Goal: Obtain resource: Download file/media

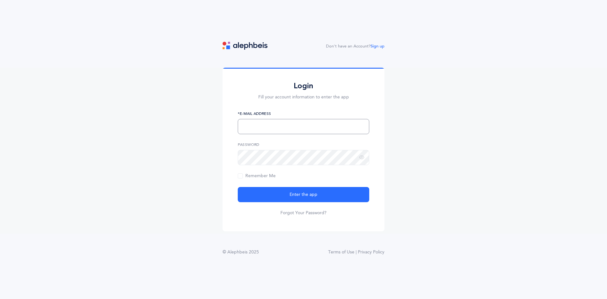
click at [316, 124] on input "text" at bounding box center [304, 126] width 132 height 15
type input "[PERSON_NAME][EMAIL_ADDRESS][DOMAIN_NAME]"
click at [194, 148] on div "Login Fill your account information to enter the app chaya.rabinowitz13@gmail.c…" at bounding box center [303, 151] width 607 height 166
click at [238, 187] on button "Enter the app" at bounding box center [304, 194] width 132 height 15
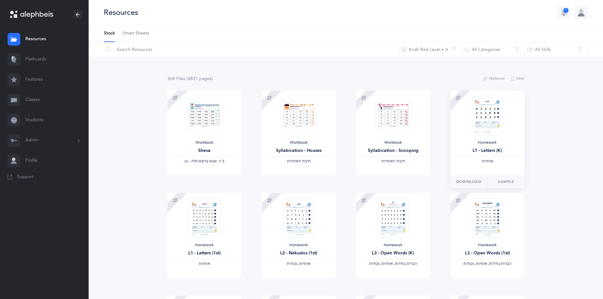
click at [499, 146] on div "Homework L1 - Letters (K) ‫אותיות‬" at bounding box center [487, 152] width 64 height 24
click at [472, 184] on span "Download" at bounding box center [468, 182] width 25 height 6
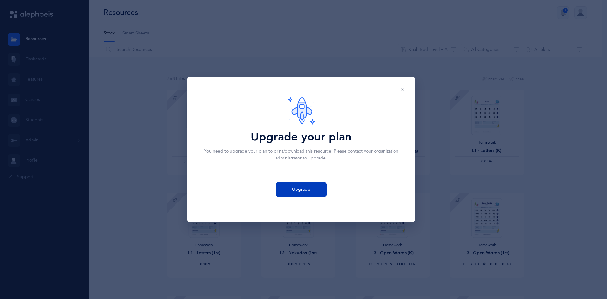
click at [300, 189] on span "Upgrade" at bounding box center [301, 189] width 18 height 7
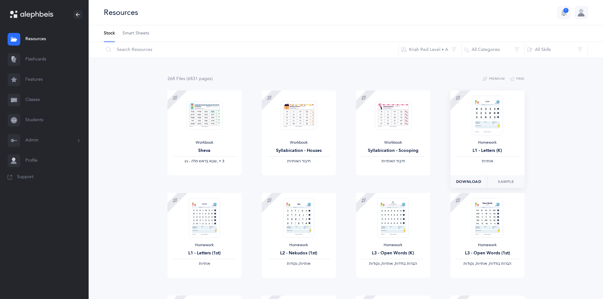
click at [468, 181] on span "Download" at bounding box center [468, 182] width 25 height 6
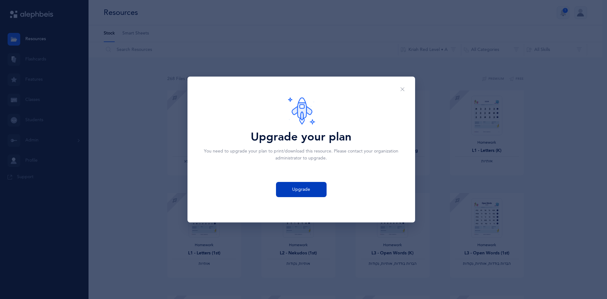
click at [312, 191] on button "Upgrade" at bounding box center [301, 189] width 51 height 15
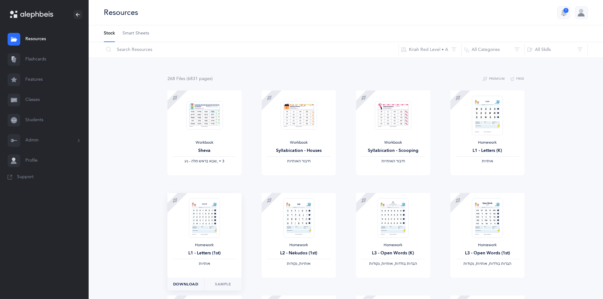
click at [189, 289] on button "Download" at bounding box center [185, 284] width 37 height 13
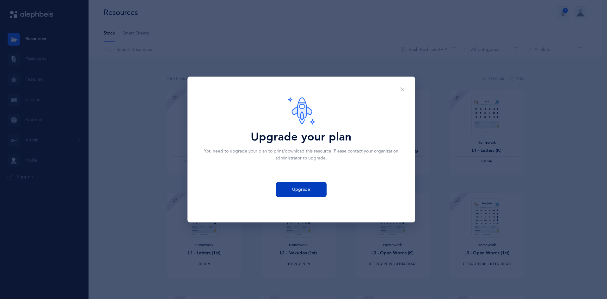
click at [314, 187] on button "Upgrade" at bounding box center [301, 189] width 51 height 15
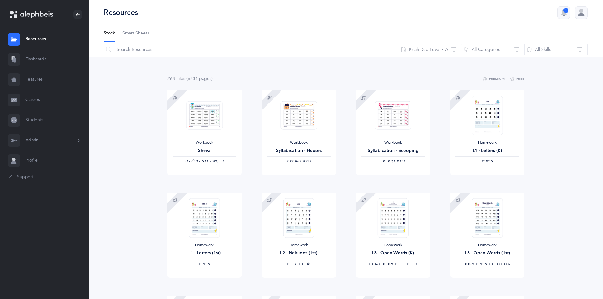
click at [134, 33] on span "Smart Sheets" at bounding box center [135, 33] width 27 height 6
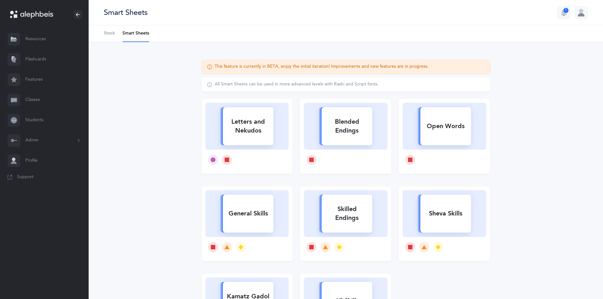
click at [210, 122] on div "Letters and Nekudos" at bounding box center [247, 126] width 84 height 47
select select
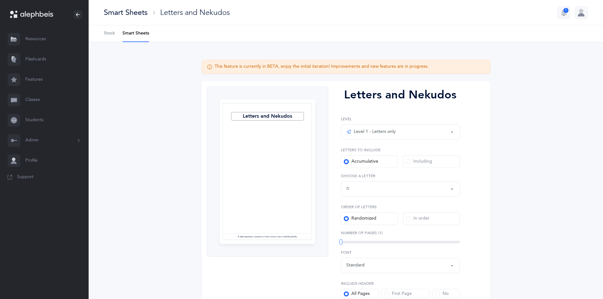
click at [352, 186] on div "Letters up until: ת" at bounding box center [400, 188] width 108 height 11
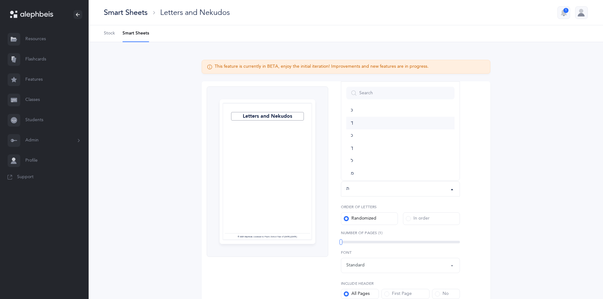
click at [350, 123] on link "ךּ" at bounding box center [400, 123] width 108 height 13
select select "83"
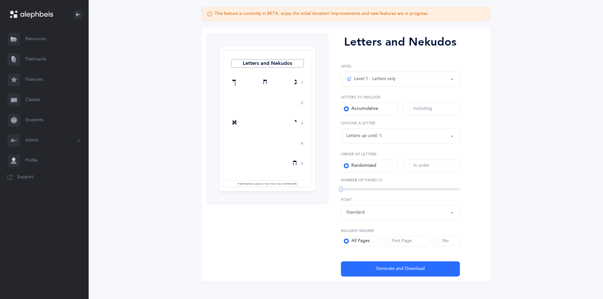
scroll to position [61, 0]
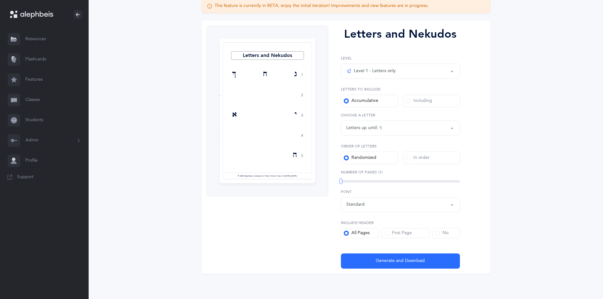
click at [364, 235] on div "All Pages" at bounding box center [357, 233] width 26 height 6
click at [0, 0] on input "All Pages" at bounding box center [0, 0] width 0 height 0
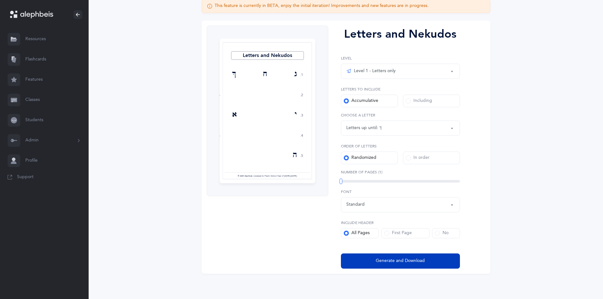
click at [382, 258] on span "Generate and Download" at bounding box center [399, 260] width 49 height 7
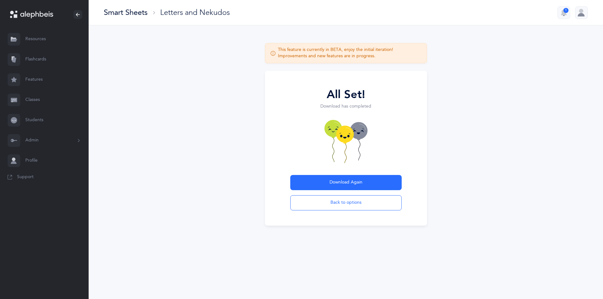
scroll to position [0, 0]
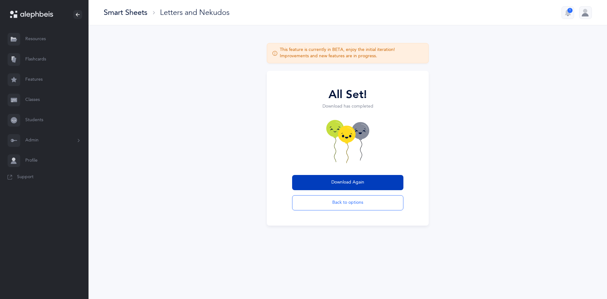
click at [332, 182] on span "Download Again" at bounding box center [347, 182] width 33 height 7
click at [43, 37] on link "Resources" at bounding box center [44, 39] width 89 height 20
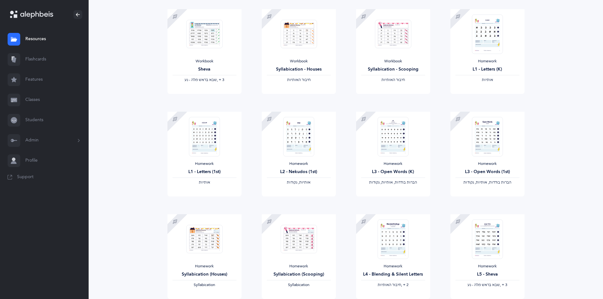
scroll to position [98, 0]
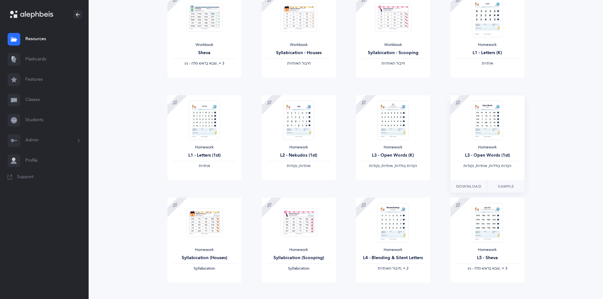
click at [491, 137] on img at bounding box center [486, 120] width 31 height 40
click at [463, 186] on span "Download" at bounding box center [468, 186] width 25 height 6
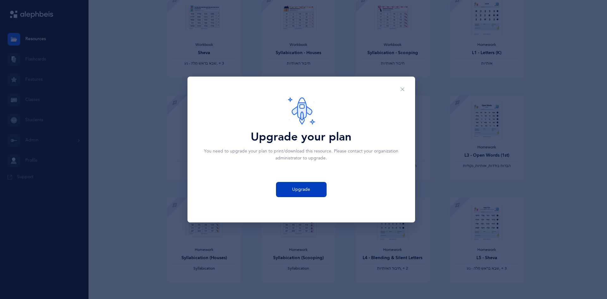
click at [320, 190] on button "Upgrade" at bounding box center [301, 189] width 51 height 15
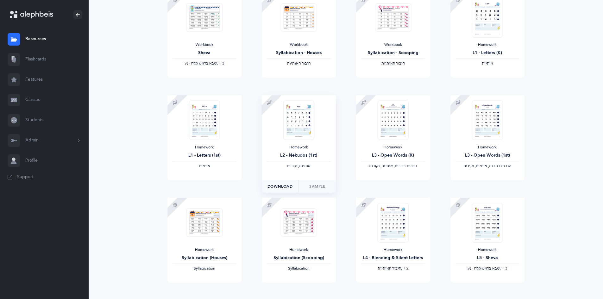
click at [282, 187] on span "Download" at bounding box center [279, 186] width 25 height 6
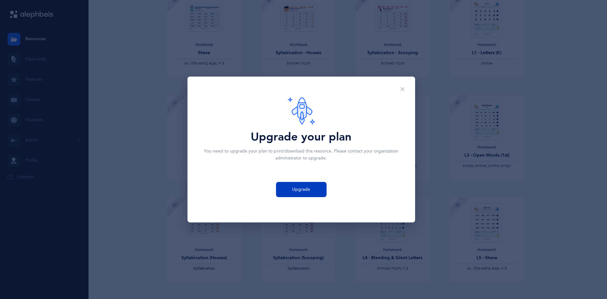
click at [282, 189] on button "Upgrade" at bounding box center [301, 189] width 51 height 15
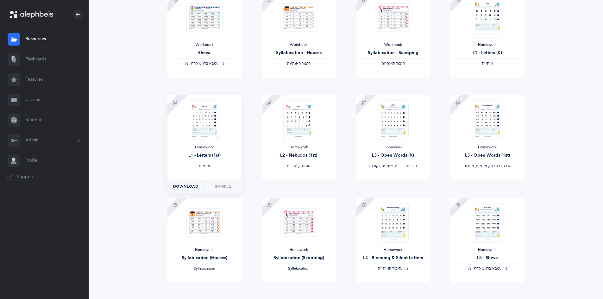
click at [191, 185] on span "Download" at bounding box center [185, 186] width 25 height 6
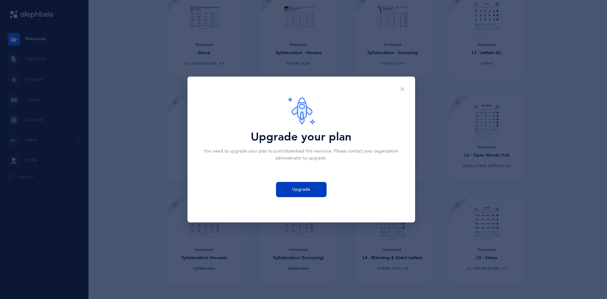
click at [288, 188] on button "Upgrade" at bounding box center [301, 189] width 51 height 15
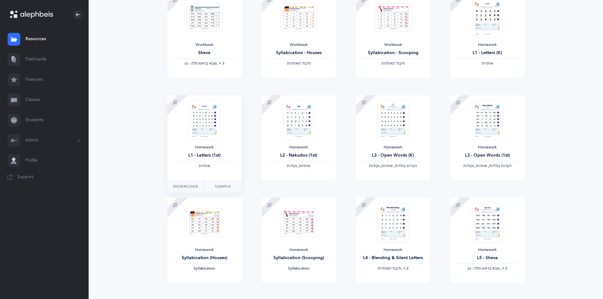
click at [213, 132] on img at bounding box center [204, 120] width 31 height 40
drag, startPoint x: 213, startPoint y: 131, endPoint x: 214, endPoint y: 124, distance: 7.3
click at [214, 124] on img at bounding box center [204, 120] width 31 height 40
click at [277, 250] on div "Homework" at bounding box center [299, 249] width 64 height 5
